Goal: Task Accomplishment & Management: Use online tool/utility

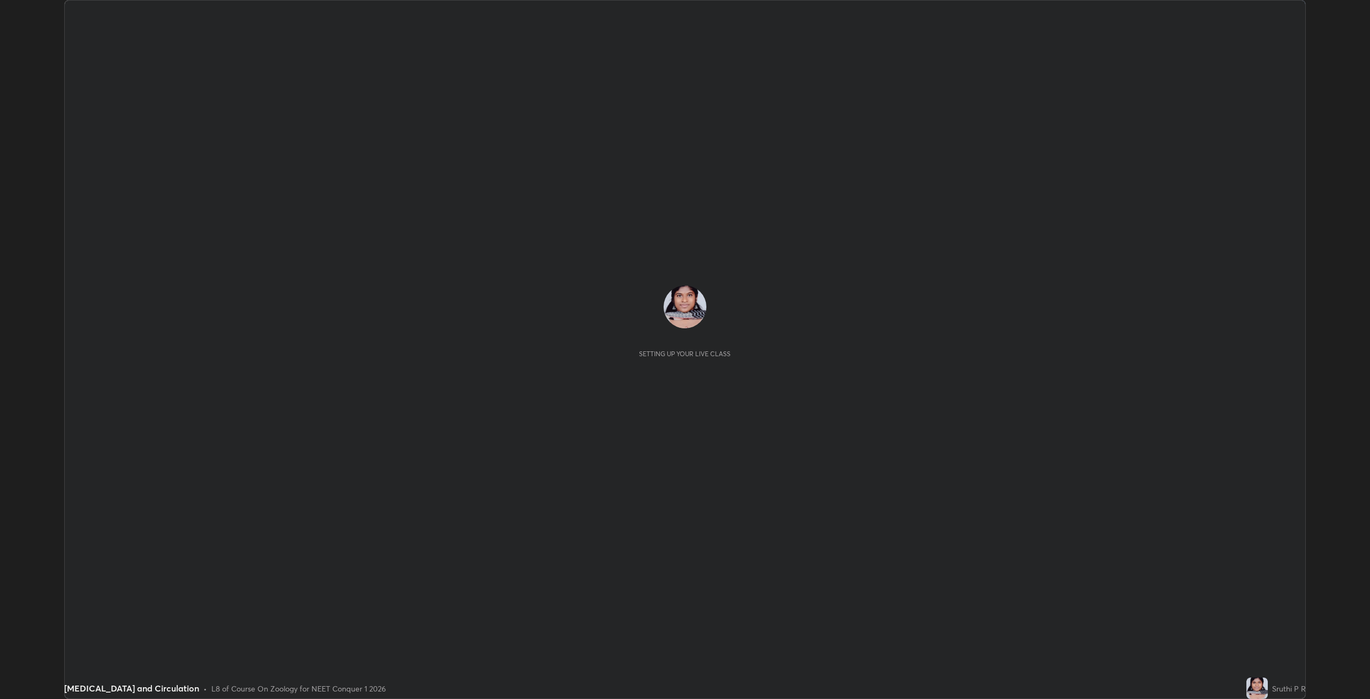
scroll to position [699, 1370]
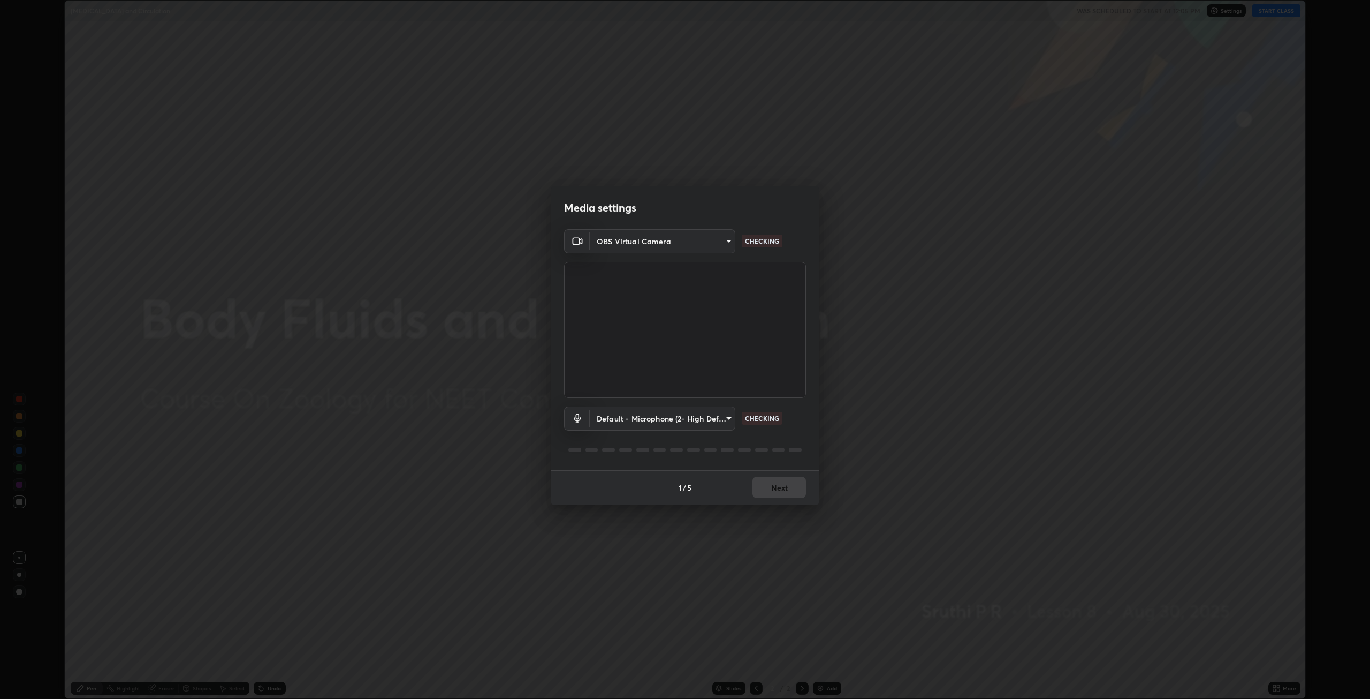
click at [726, 241] on body "Erase all [MEDICAL_DATA] and Circulation WAS SCHEDULED TO START AT 12:05 PM Set…" at bounding box center [685, 349] width 1370 height 699
click at [666, 245] on li "OBS Virtual Camera" at bounding box center [662, 241] width 145 height 18
click at [725, 419] on body "Erase all [MEDICAL_DATA] and Circulation WAS SCHEDULED TO START AT 12:05 PM Set…" at bounding box center [685, 349] width 1370 height 699
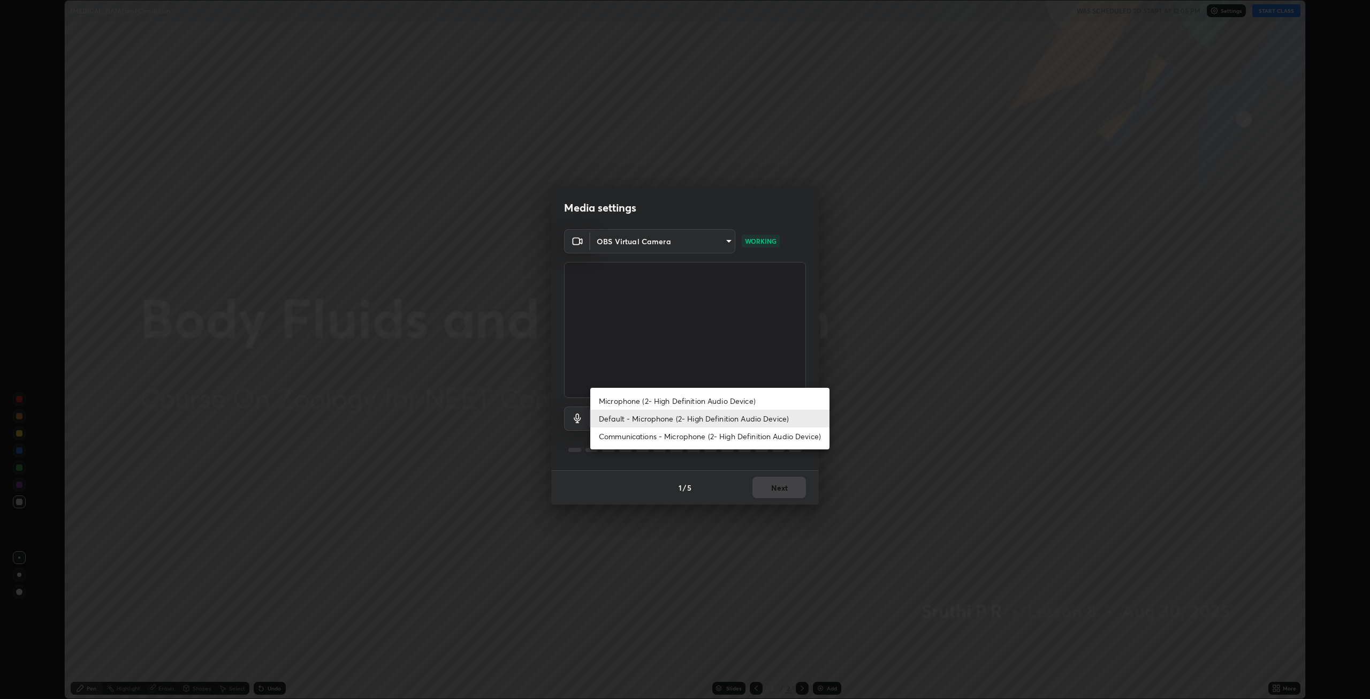
click at [666, 420] on li "Default - Microphone (2- High Definition Audio Device)" at bounding box center [709, 419] width 239 height 18
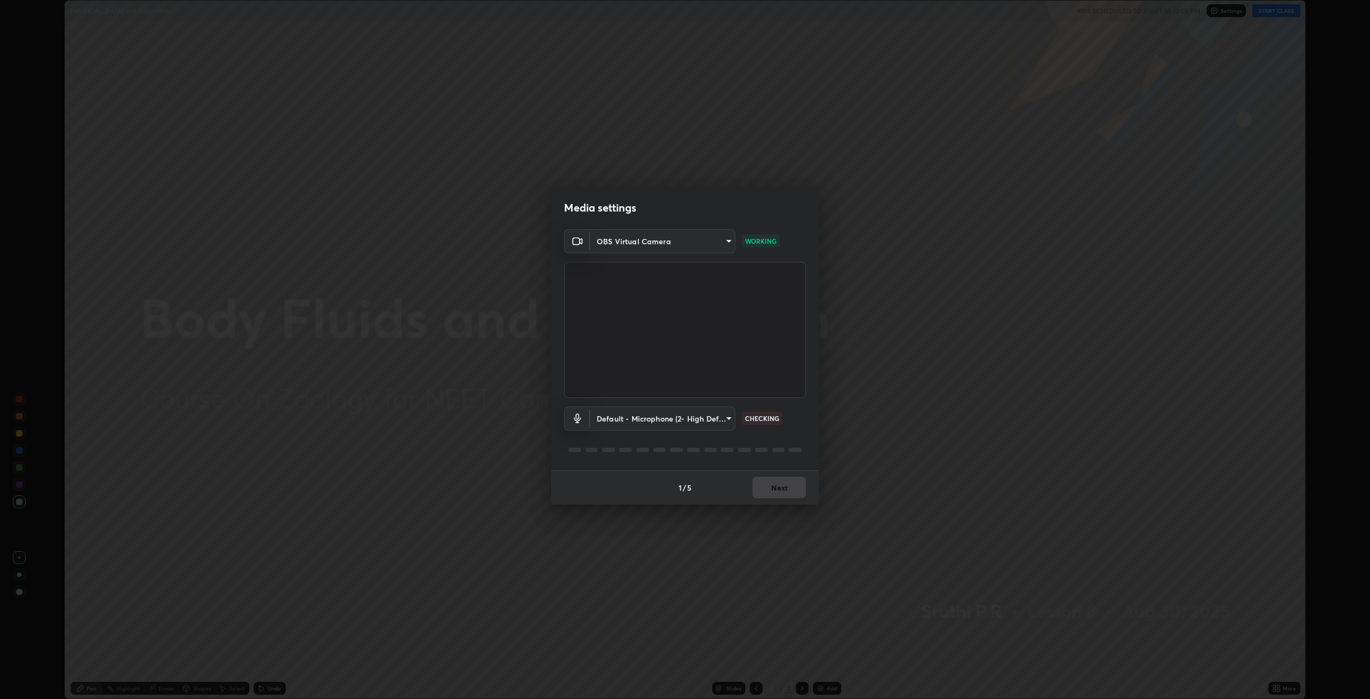
click at [719, 420] on body "Erase all [MEDICAL_DATA] and Circulation WAS SCHEDULED TO START AT 12:05 PM Set…" at bounding box center [685, 349] width 1370 height 699
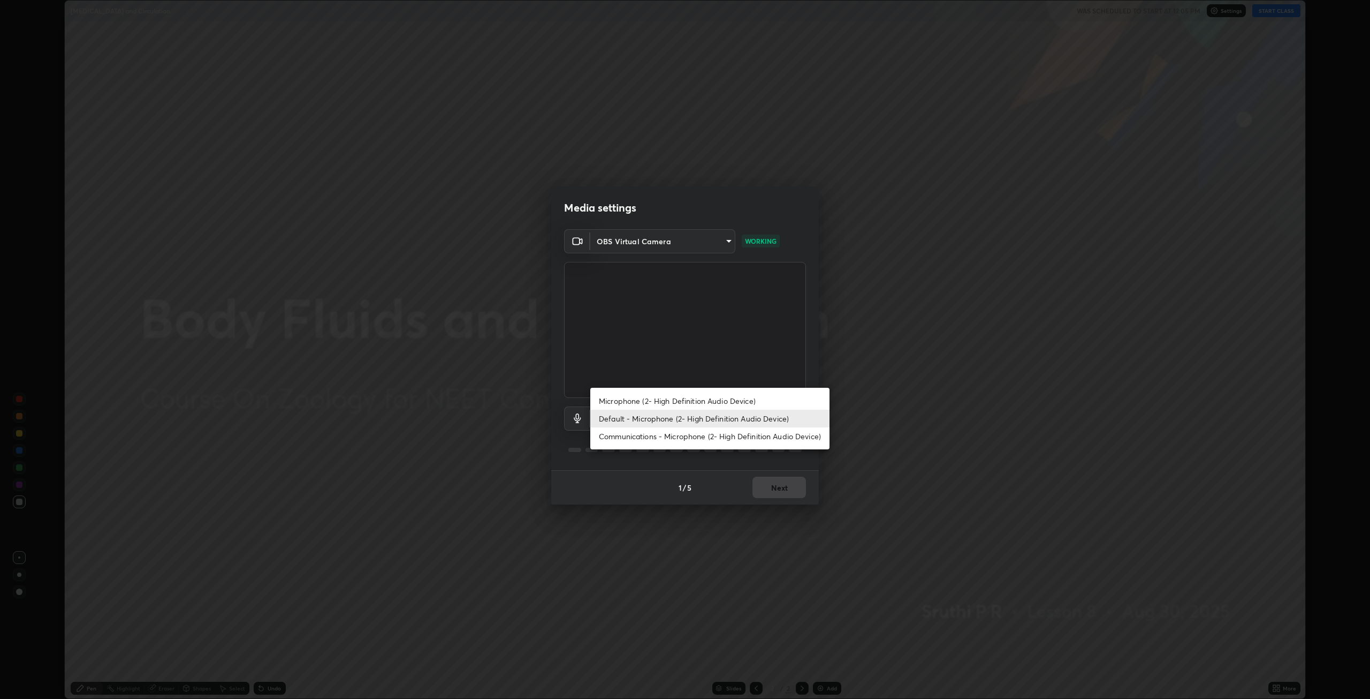
click at [701, 437] on li "Communications - Microphone (2- High Definition Audio Device)" at bounding box center [709, 436] width 239 height 18
type input "communications"
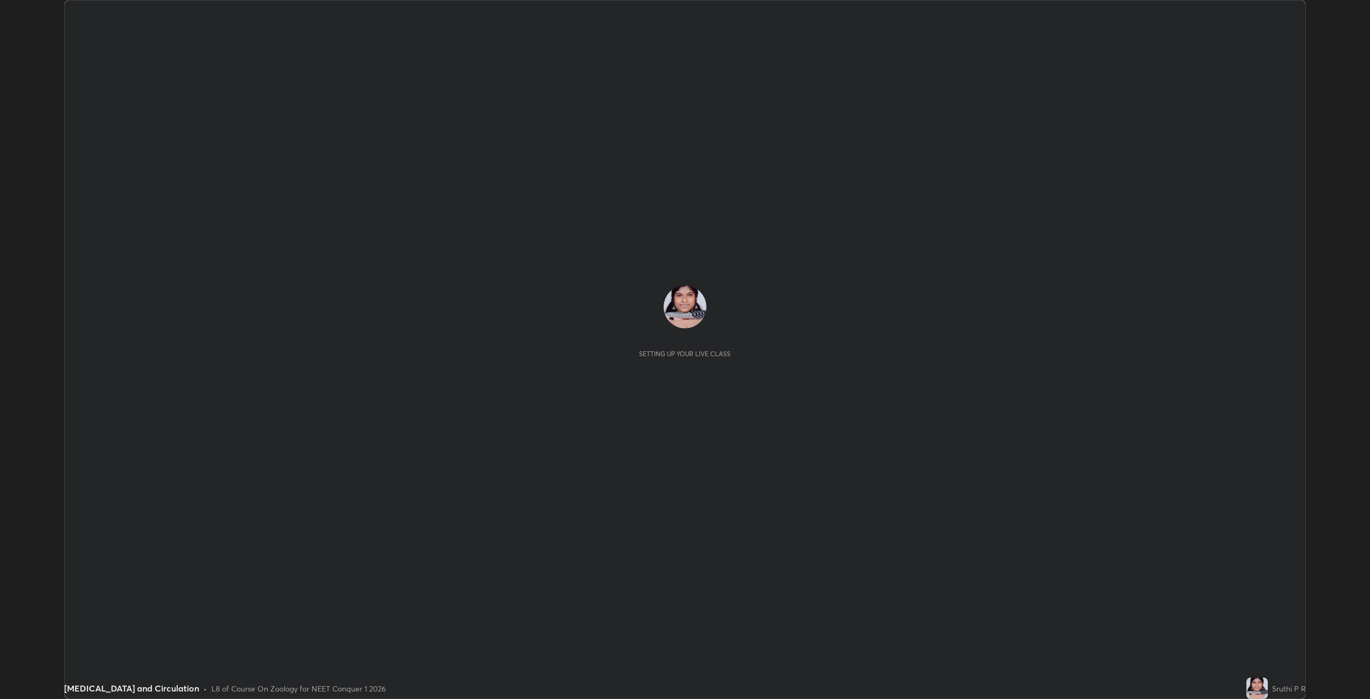
scroll to position [699, 1370]
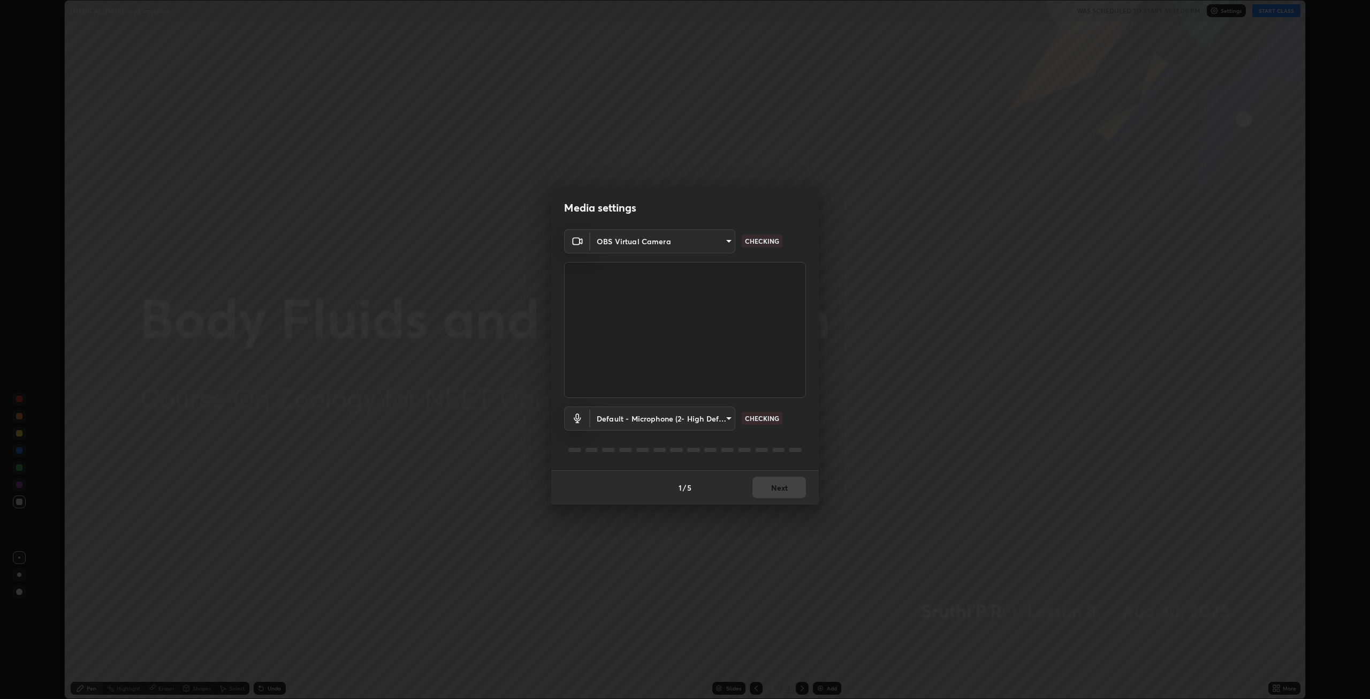
click at [728, 242] on body "Erase all [MEDICAL_DATA] and Circulation WAS SCHEDULED TO START AT 12:05 PM Set…" at bounding box center [685, 349] width 1370 height 699
click at [685, 225] on li "HD Camera (33f1:1000)" at bounding box center [662, 224] width 145 height 18
click at [724, 415] on body "Erase all Body Fluids and Circulation WAS SCHEDULED TO START AT 12:05 PM Settin…" at bounding box center [685, 349] width 1370 height 699
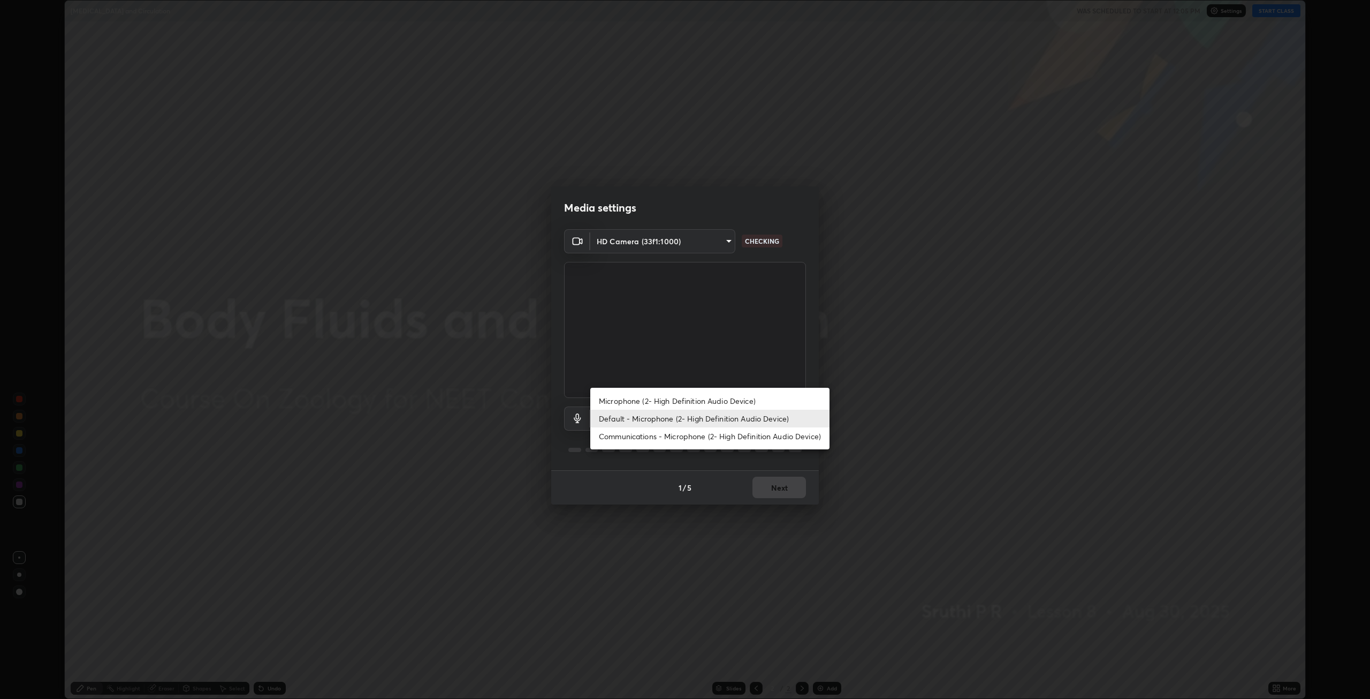
click at [639, 417] on li "Default - Microphone (2- High Definition Audio Device)" at bounding box center [709, 419] width 239 height 18
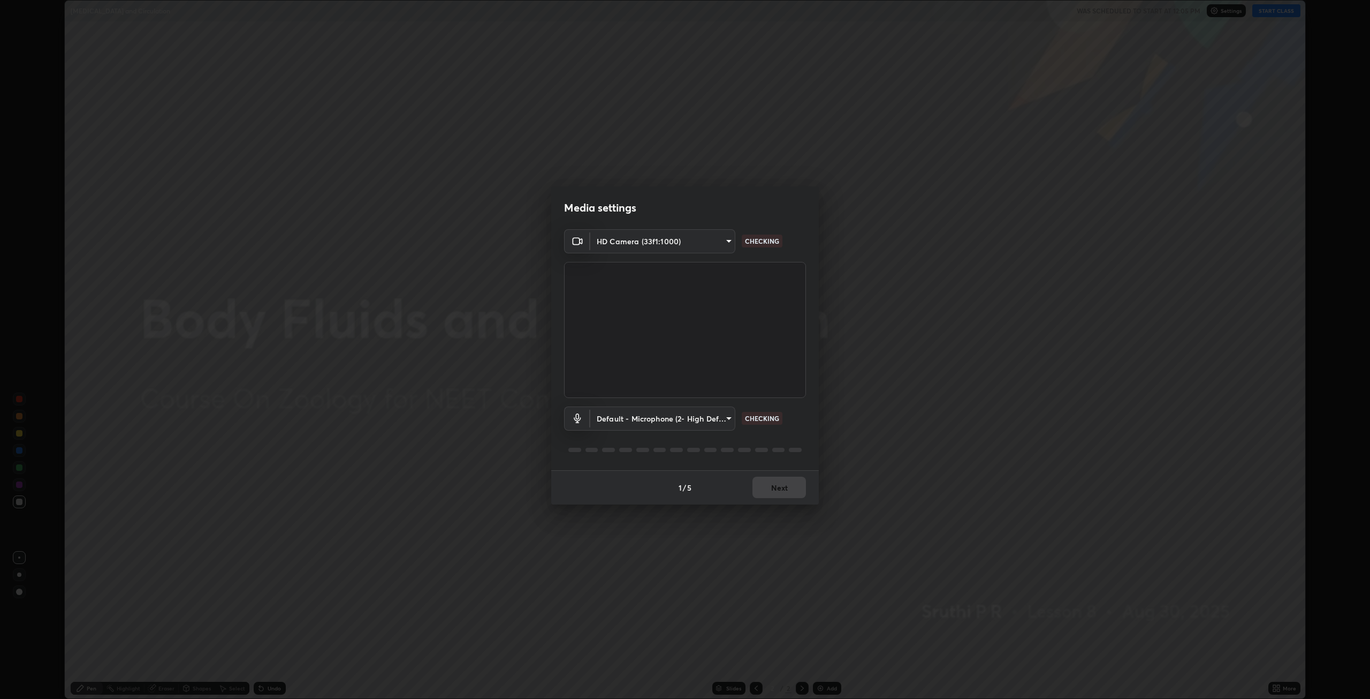
click at [702, 242] on body "Erase all Body Fluids and Circulation WAS SCHEDULED TO START AT 12:05 PM Settin…" at bounding box center [685, 349] width 1370 height 699
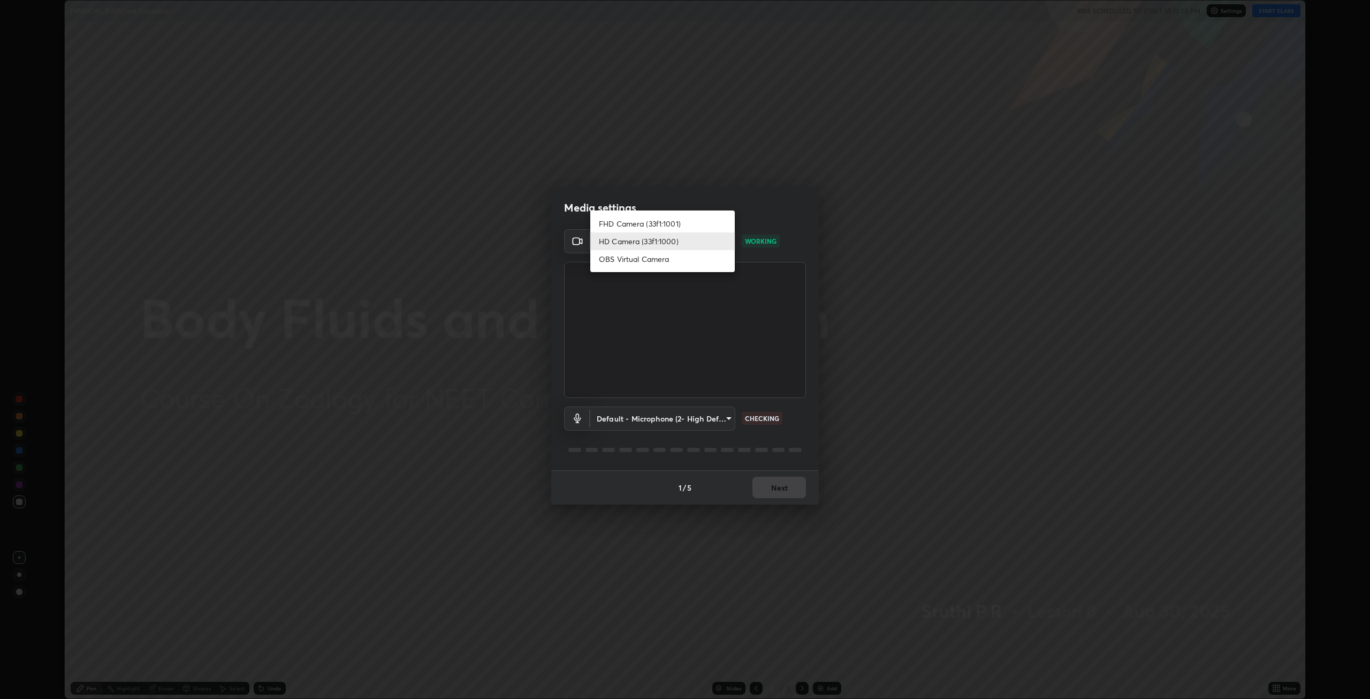
click at [645, 264] on li "OBS Virtual Camera" at bounding box center [662, 259] width 145 height 18
type input "da5330a433a710c8b5e8d22f5c4f046516c7e02910f7871a72229ebbf0100df7"
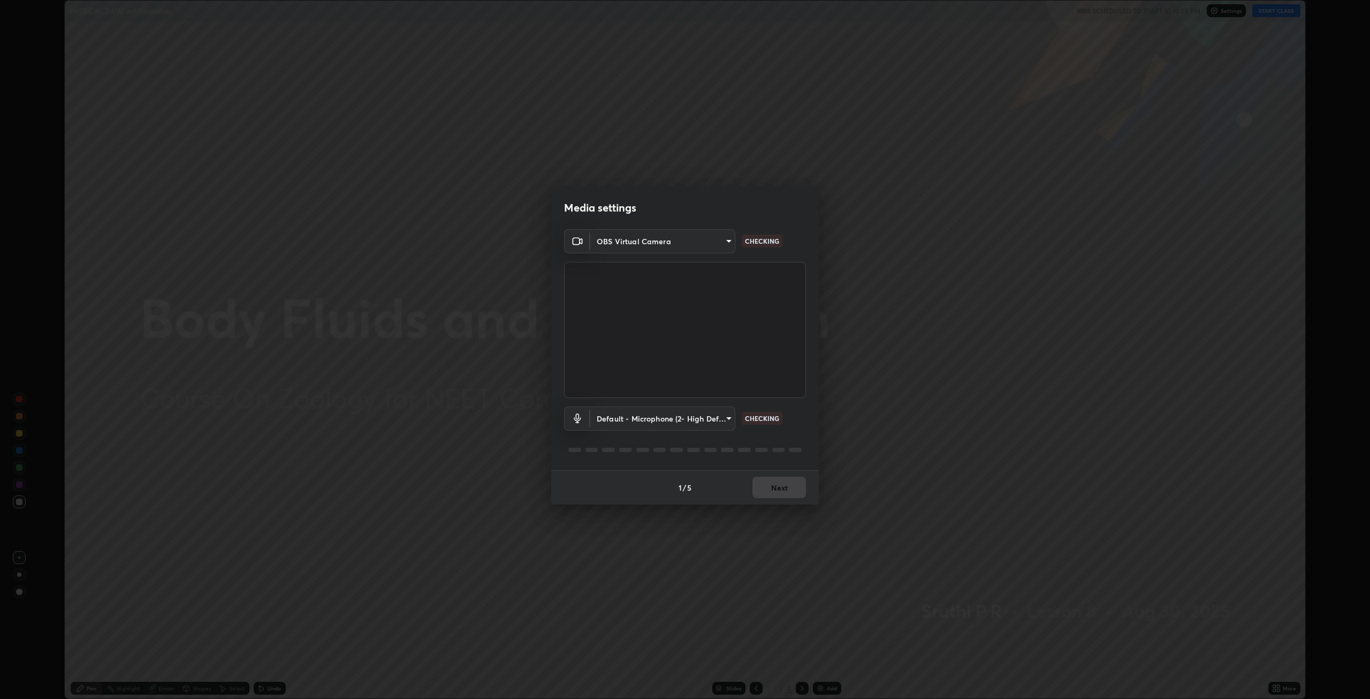
click at [710, 414] on body "Erase all [MEDICAL_DATA] and Circulation WAS SCHEDULED TO START AT 12:05 PM Set…" at bounding box center [685, 349] width 1370 height 699
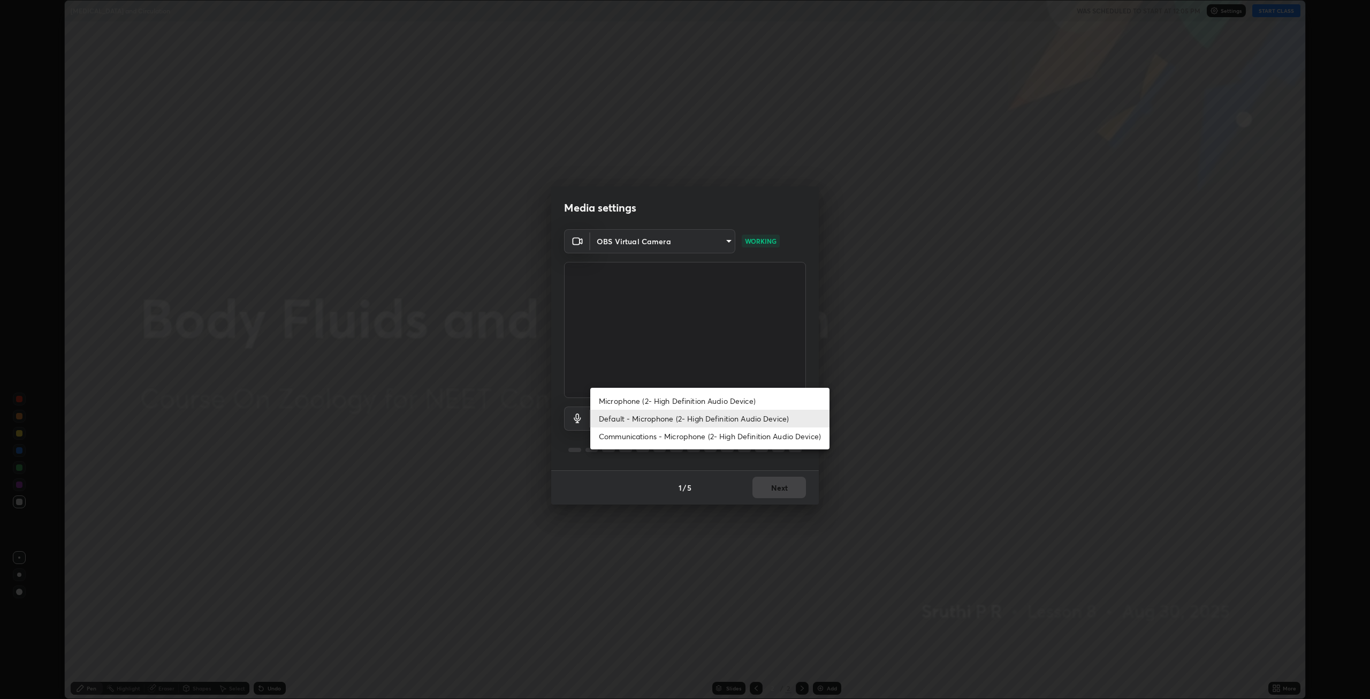
click at [661, 419] on li "Default - Microphone (2- High Definition Audio Device)" at bounding box center [709, 419] width 239 height 18
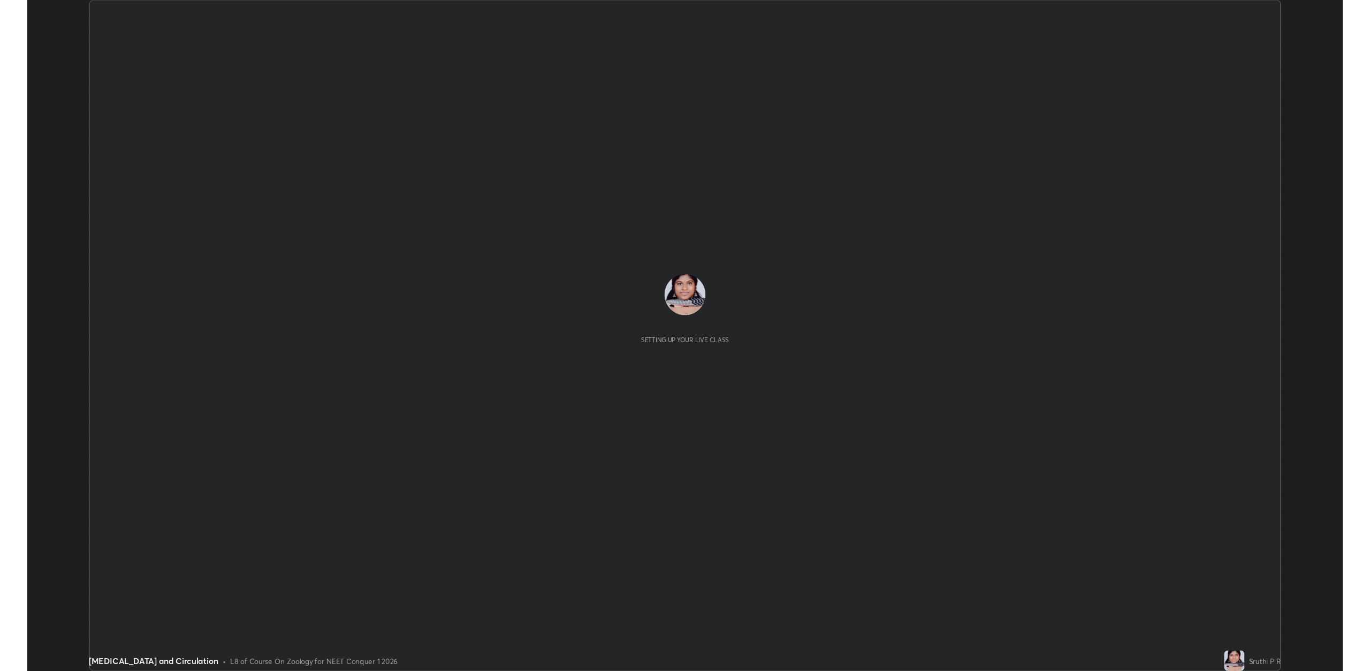
scroll to position [699, 1370]
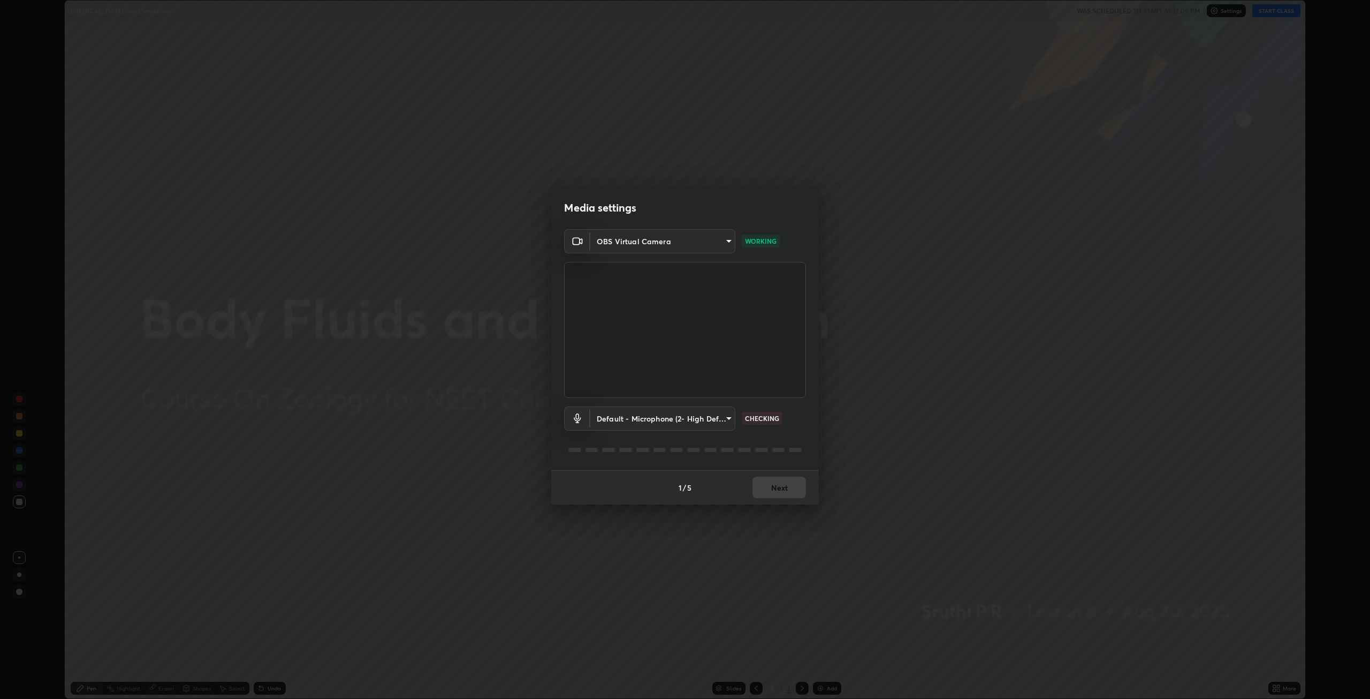
click at [716, 420] on body "Erase all [MEDICAL_DATA] and Circulation WAS SCHEDULED TO START AT 12:05 PM Set…" at bounding box center [685, 349] width 1370 height 699
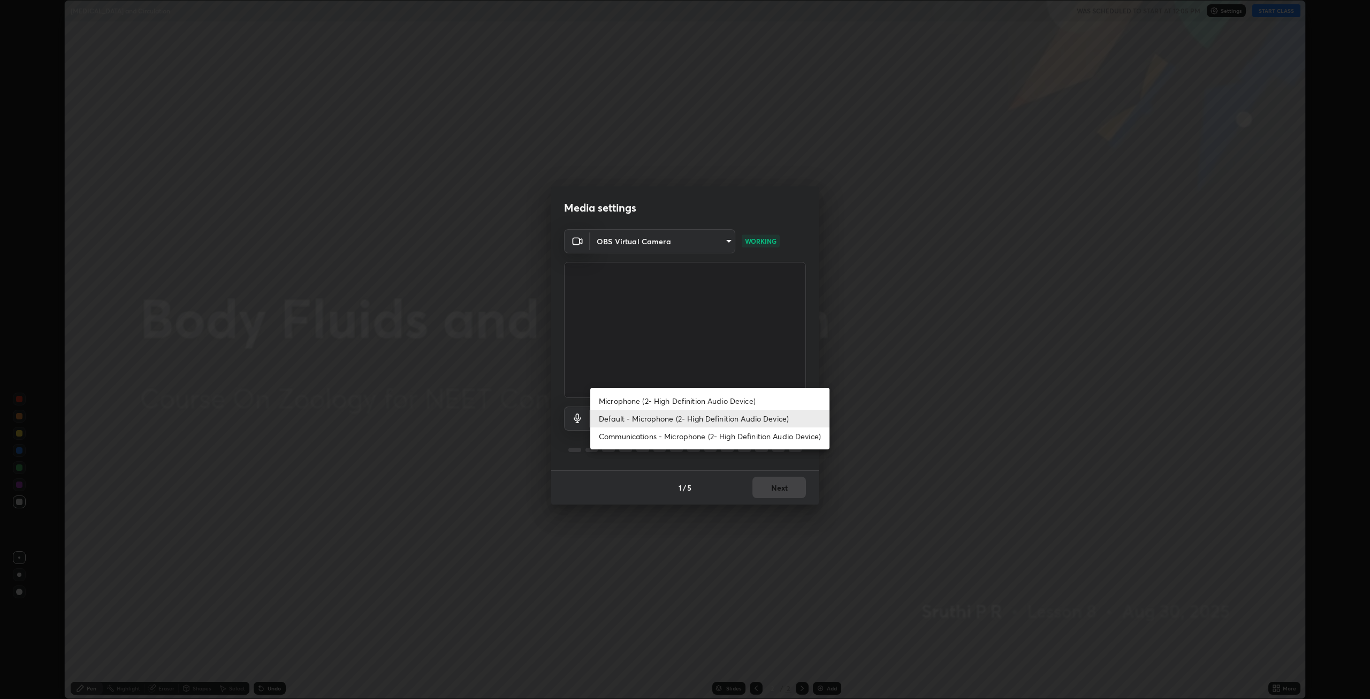
click at [683, 397] on li "Microphone (2- High Definition Audio Device)" at bounding box center [709, 401] width 239 height 18
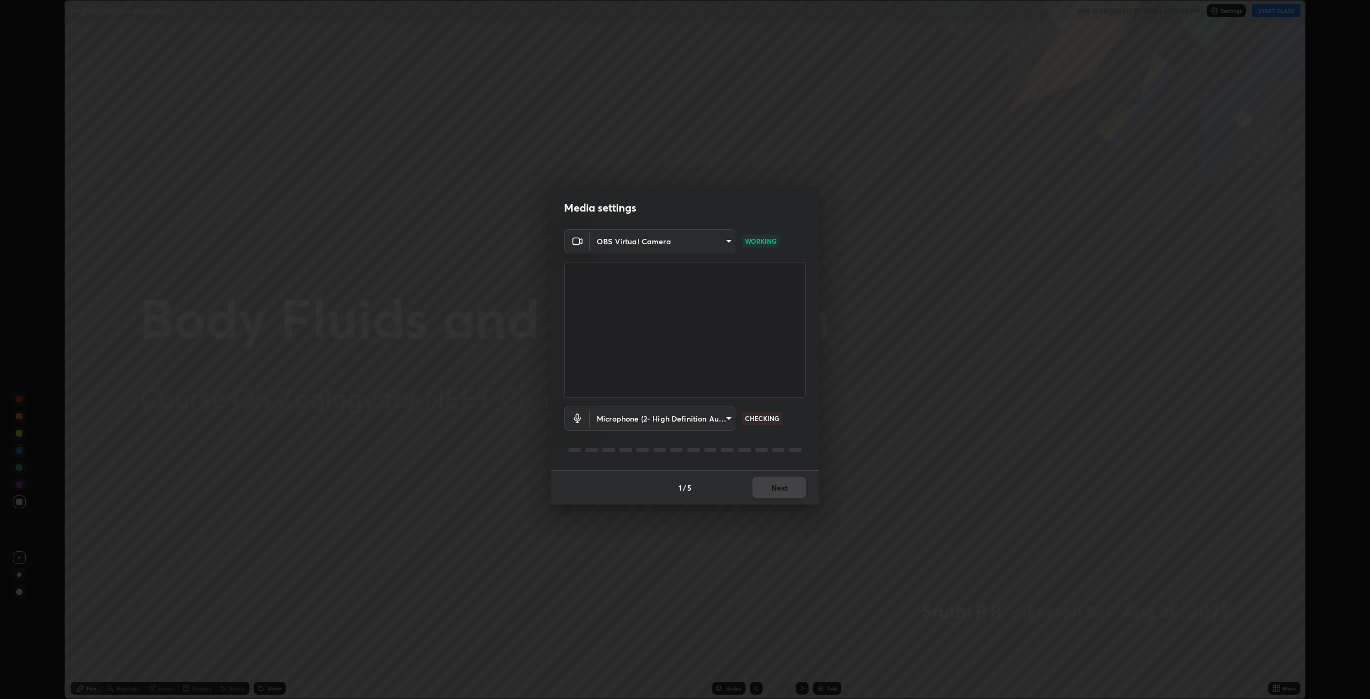
click at [720, 416] on body "Erase all Body Fluids and Circulation WAS SCHEDULED TO START AT 12:05 PM Settin…" at bounding box center [685, 349] width 1370 height 699
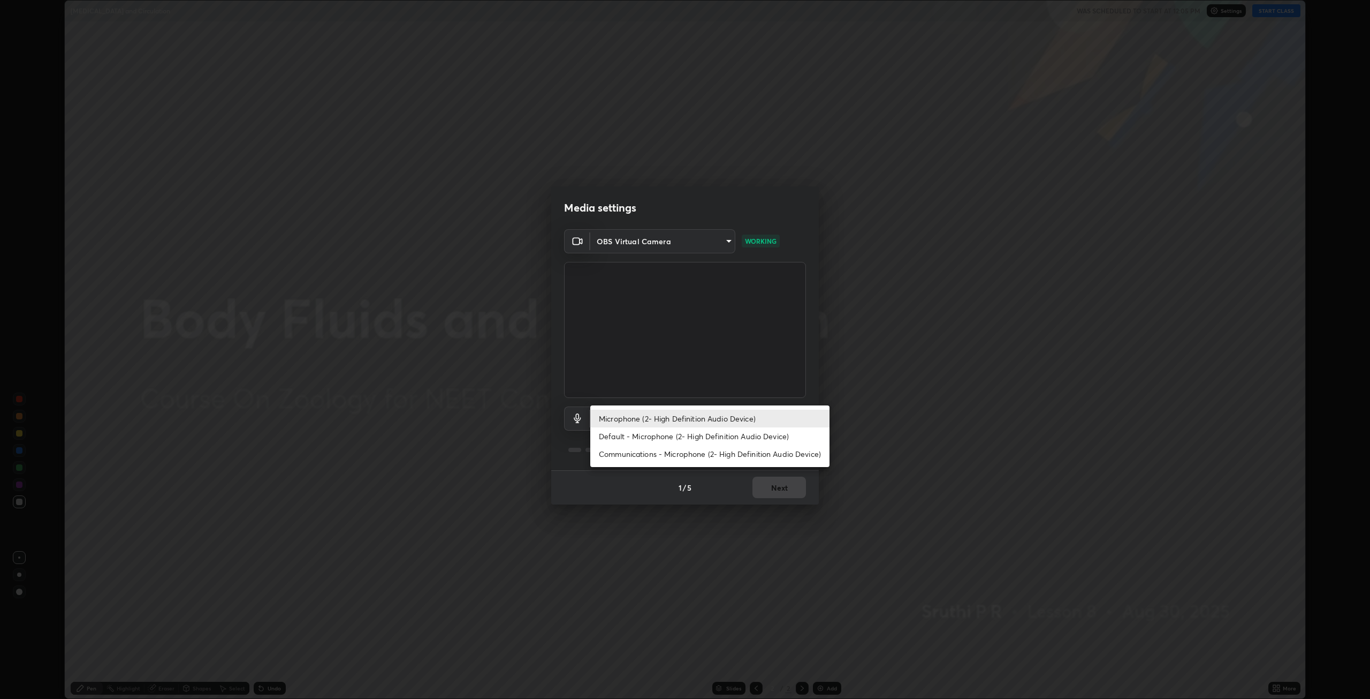
click at [654, 433] on li "Default - Microphone (2- High Definition Audio Device)" at bounding box center [709, 436] width 239 height 18
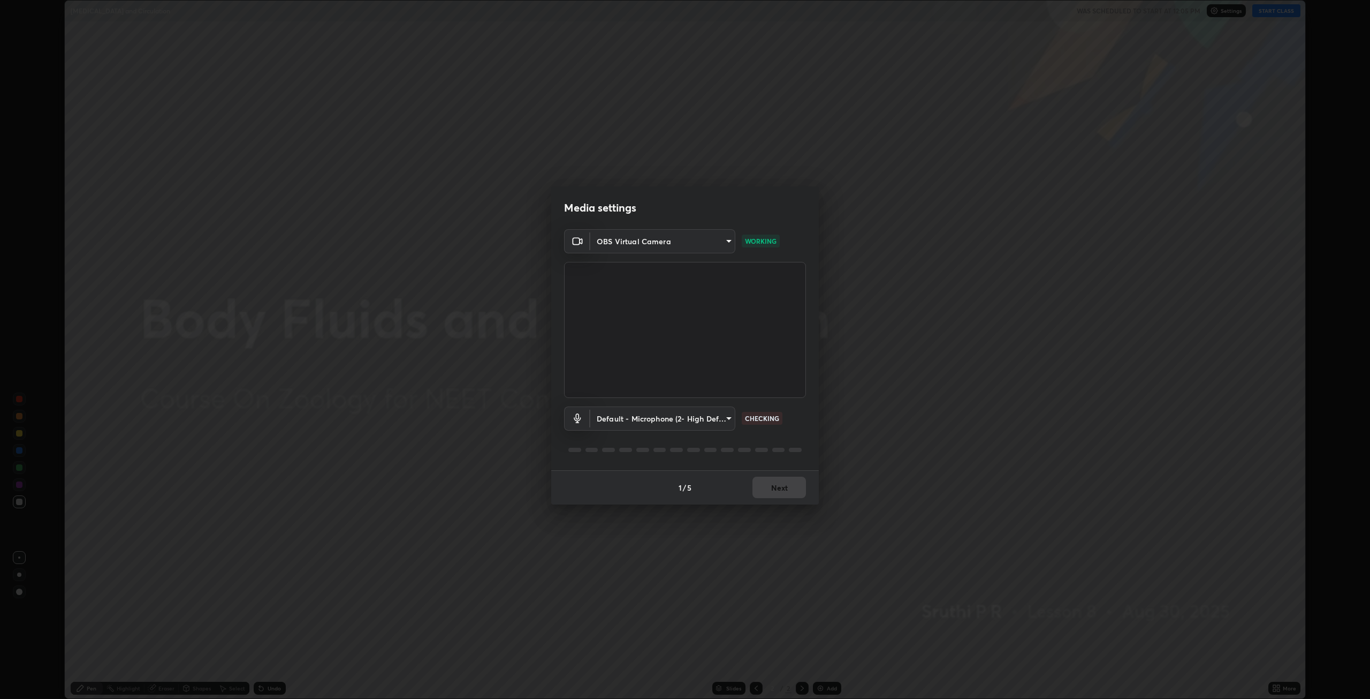
type input "default"
click at [576, 419] on icon at bounding box center [577, 418] width 13 height 10
click at [573, 418] on icon at bounding box center [577, 418] width 13 height 10
click at [572, 422] on icon at bounding box center [577, 418] width 13 height 10
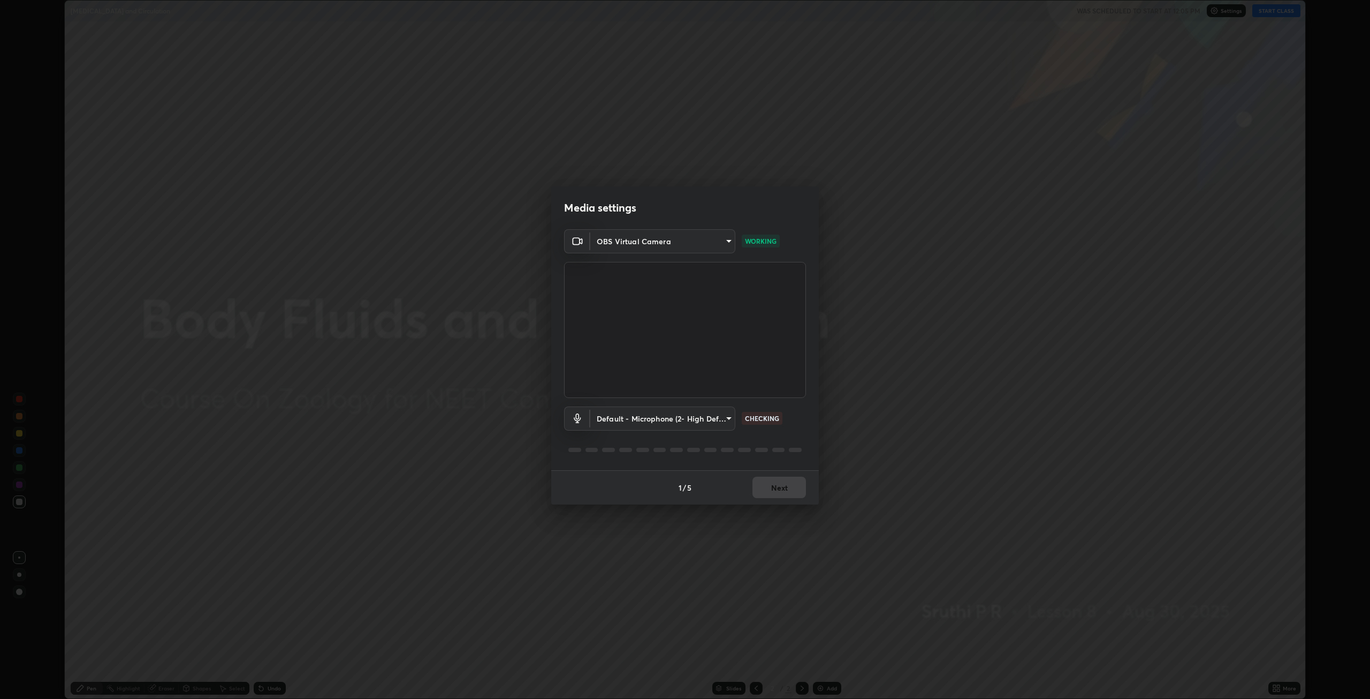
click at [593, 493] on div "1 / 5 Next" at bounding box center [685, 487] width 268 height 34
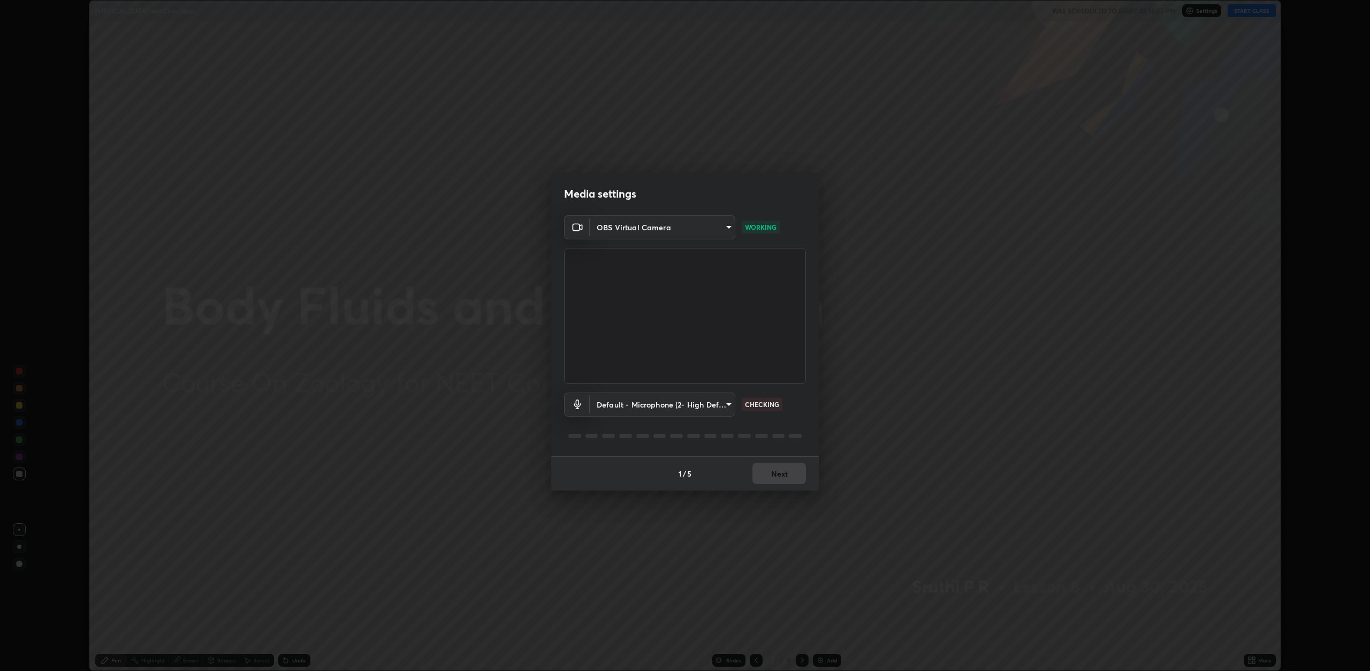
scroll to position [52863, 52164]
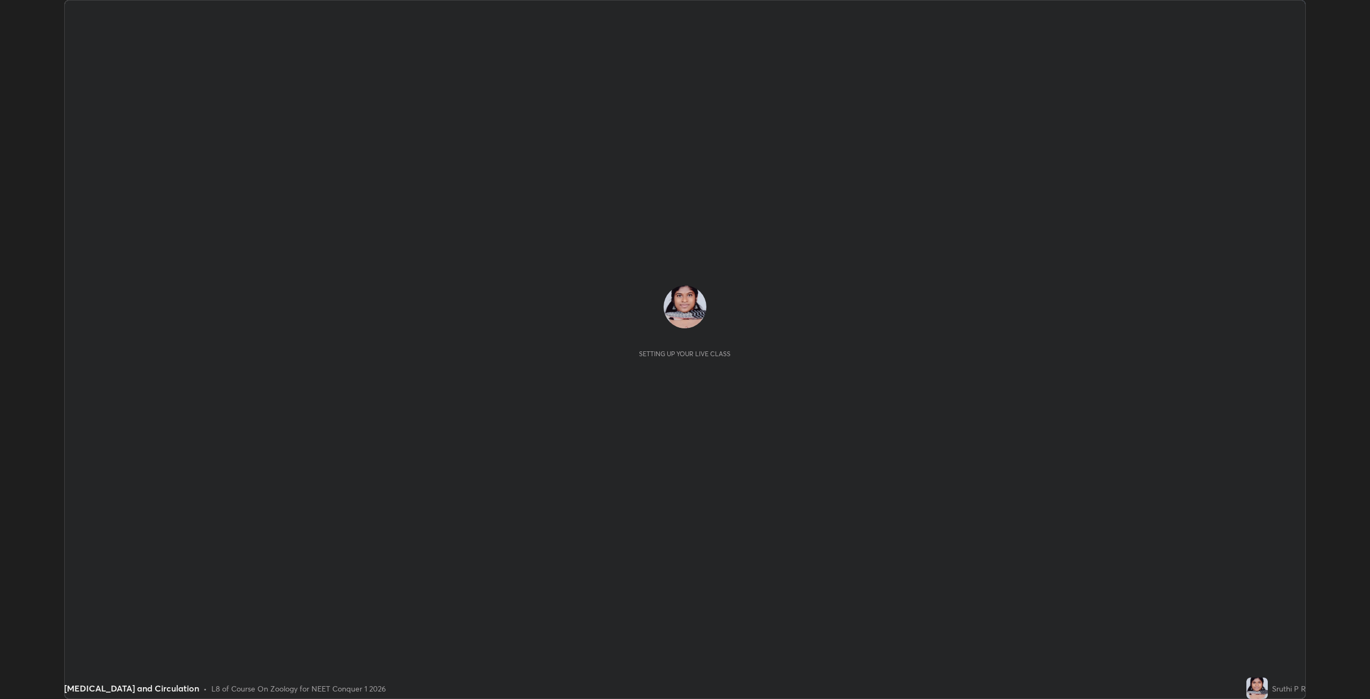
scroll to position [699, 1370]
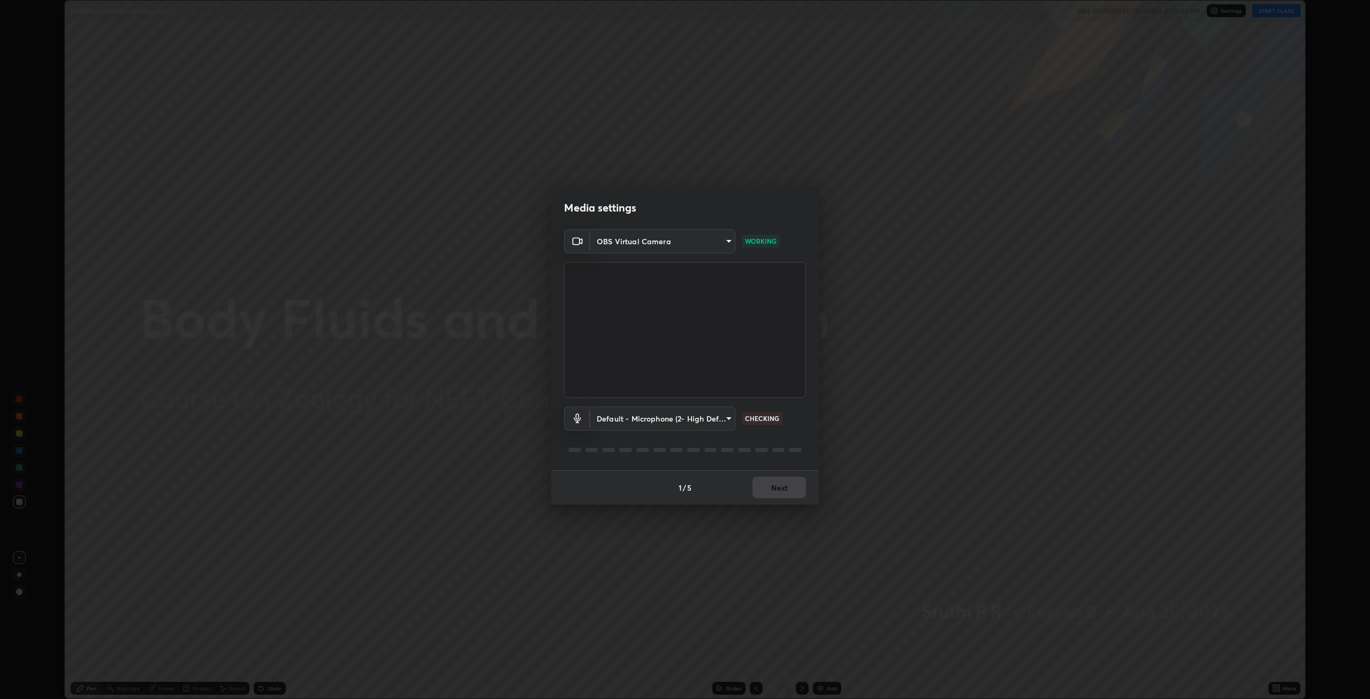
click at [659, 421] on body "Erase all [MEDICAL_DATA] and Circulation WAS SCHEDULED TO START AT 12:05 PM Set…" at bounding box center [685, 349] width 1370 height 699
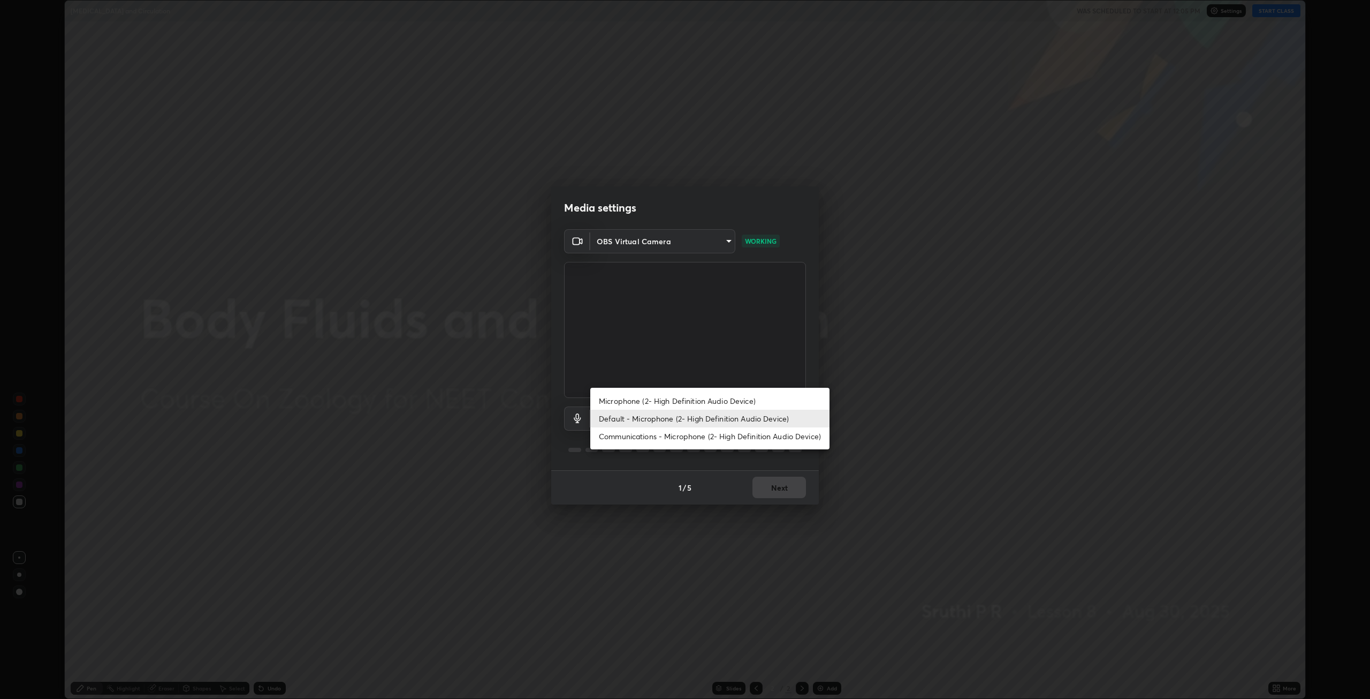
click at [660, 435] on li "Communications - Microphone (2- High Definition Audio Device)" at bounding box center [709, 436] width 239 height 18
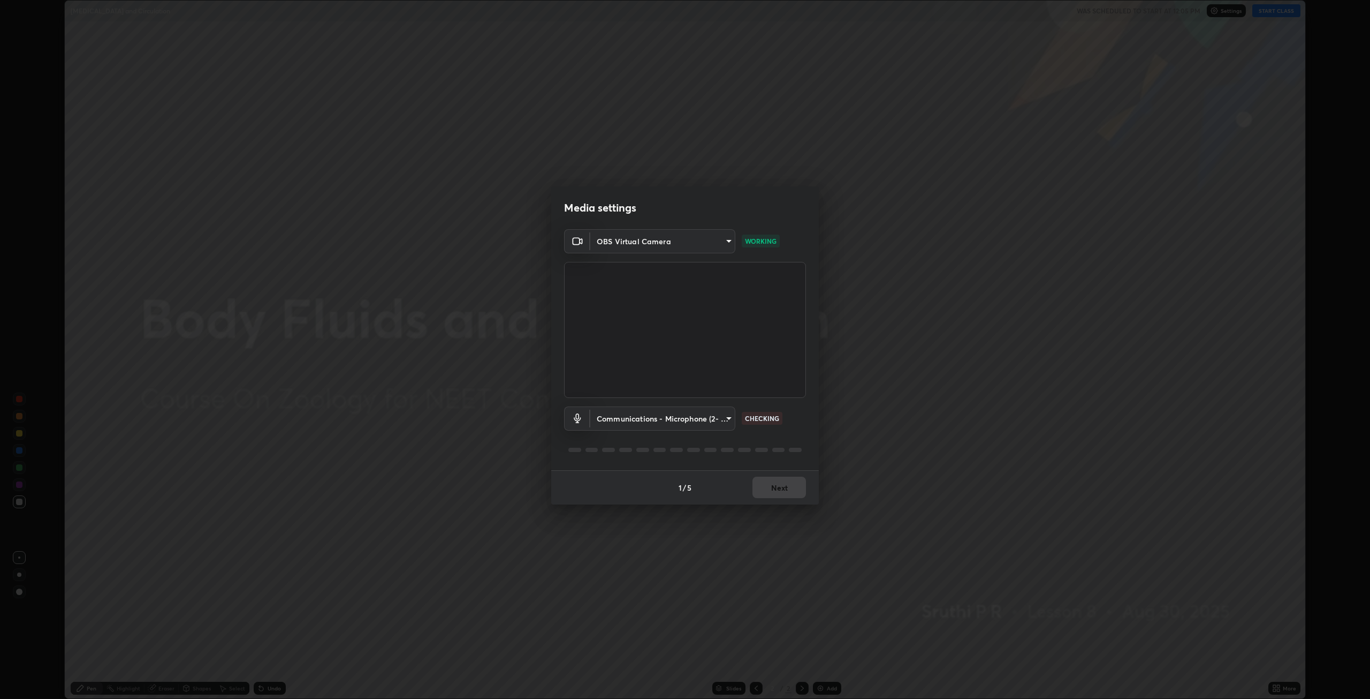
click at [633, 423] on body "Erase all Body Fluids and Circulation WAS SCHEDULED TO START AT 12:05 PM Settin…" at bounding box center [685, 349] width 1370 height 699
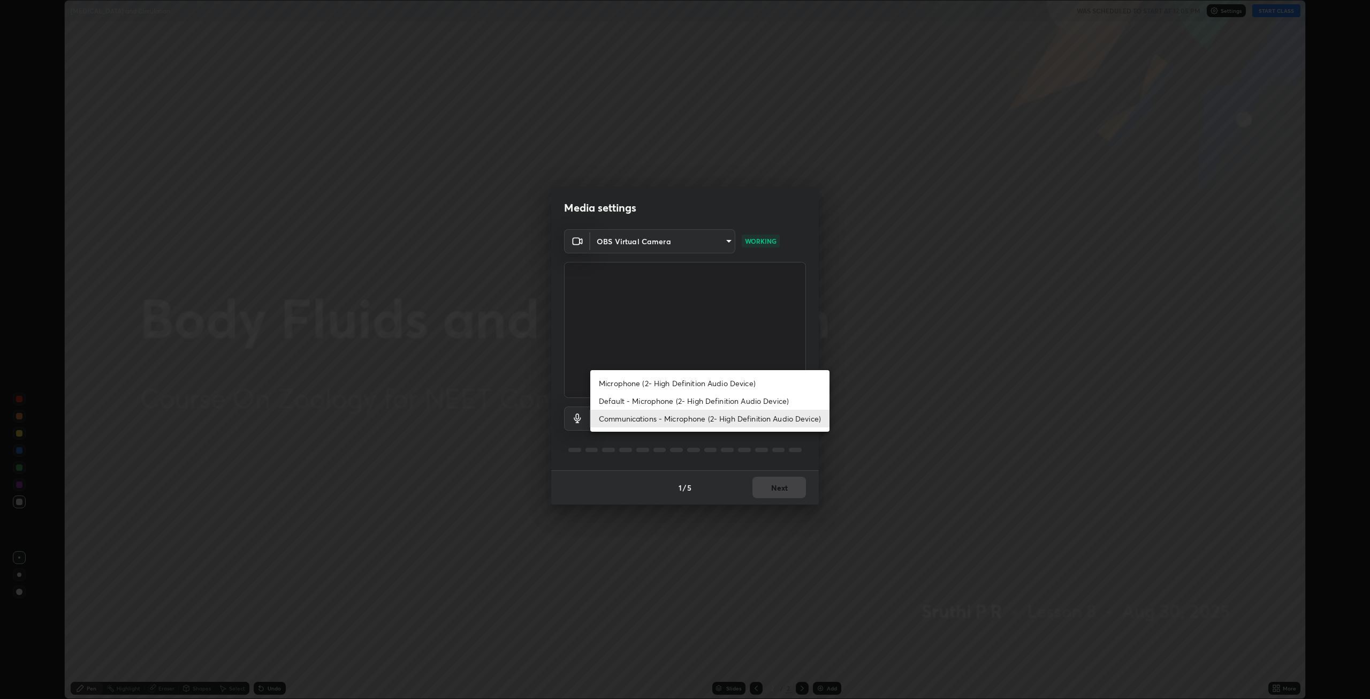
click at [650, 399] on li "Default - Microphone (2- High Definition Audio Device)" at bounding box center [709, 401] width 239 height 18
type input "default"
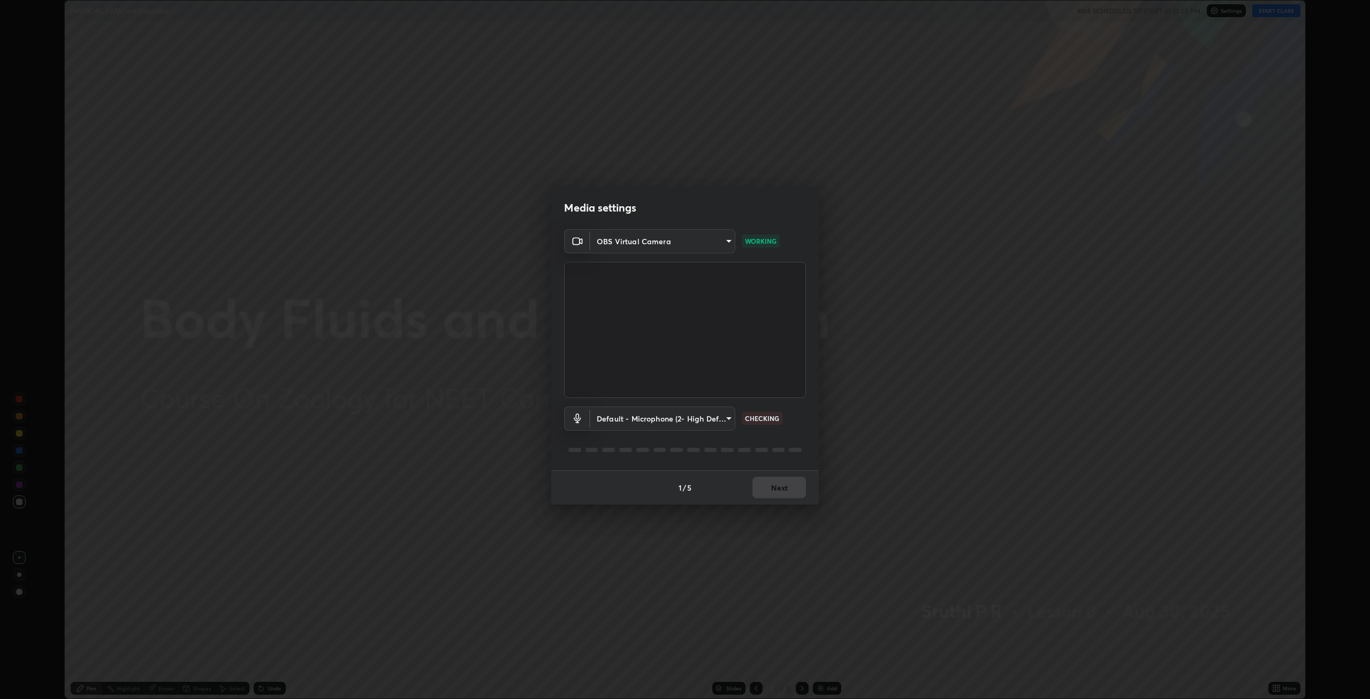
click at [763, 420] on p "CHECKING" at bounding box center [762, 418] width 34 height 10
click at [761, 421] on p "CHECKING" at bounding box center [762, 418] width 34 height 10
click at [760, 418] on p "CHECKING" at bounding box center [762, 418] width 34 height 10
click at [767, 418] on p "CHECKING" at bounding box center [762, 418] width 34 height 10
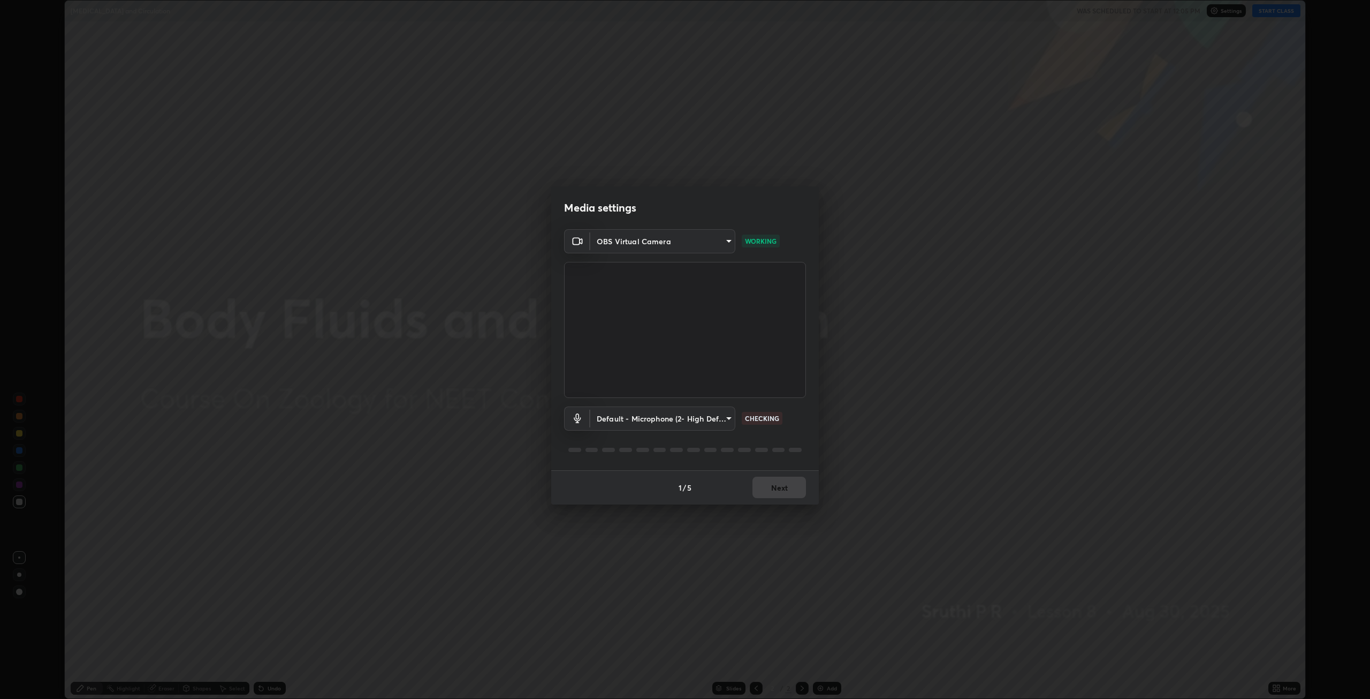
click at [767, 418] on p "CHECKING" at bounding box center [762, 418] width 34 height 10
click at [763, 415] on p "CHECKING" at bounding box center [762, 418] width 34 height 10
click at [766, 418] on p "CHECKING" at bounding box center [762, 418] width 34 height 10
click at [729, 418] on body "Erase all [MEDICAL_DATA] and Circulation WAS SCHEDULED TO START AT 12:05 PM Set…" at bounding box center [685, 349] width 1370 height 699
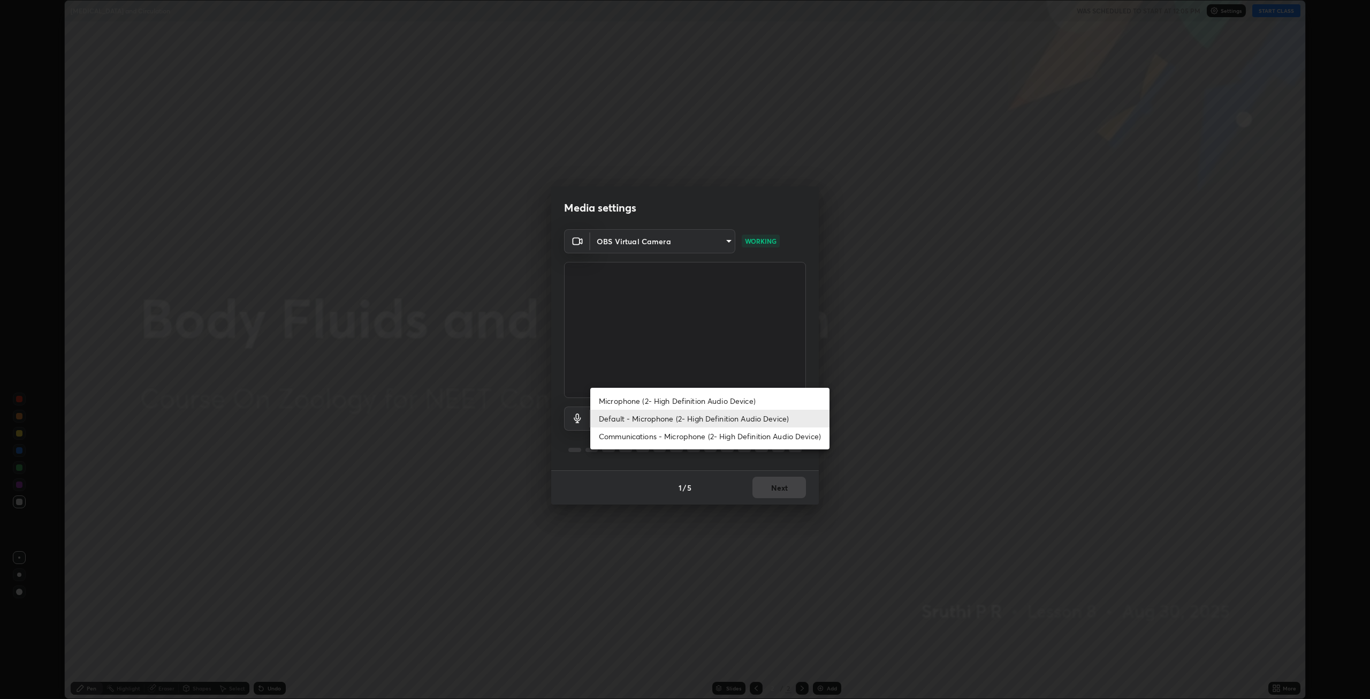
click at [699, 422] on li "Default - Microphone (2- High Definition Audio Device)" at bounding box center [709, 419] width 239 height 18
